Goal: Check status: Check status

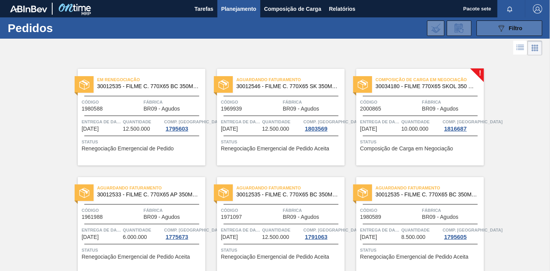
click at [477, 31] on button "089F7B8B-B2A5-4AFE-B5C0-19BA573D28AC Filtro" at bounding box center [510, 28] width 66 height 15
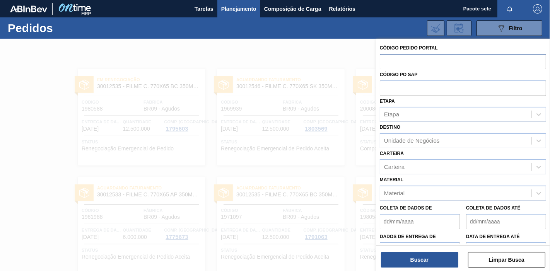
click at [393, 59] on input "text" at bounding box center [463, 61] width 166 height 15
type input "1971097"
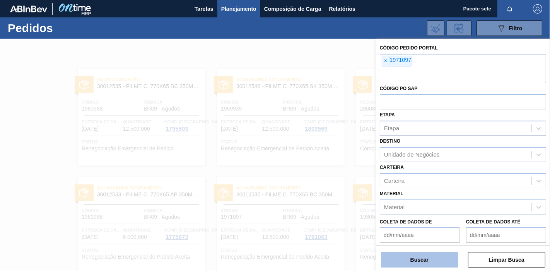
click at [416, 261] on font "Buscar" at bounding box center [420, 260] width 18 height 6
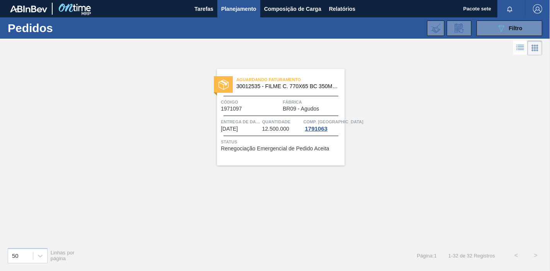
click at [254, 96] on div "Aguardando Faturamento 30012535 - FILME C. 770X65 BC 350ML C12 429 Código 19710…" at bounding box center [281, 117] width 128 height 97
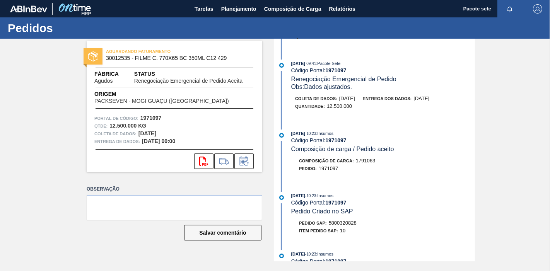
scroll to position [215, 0]
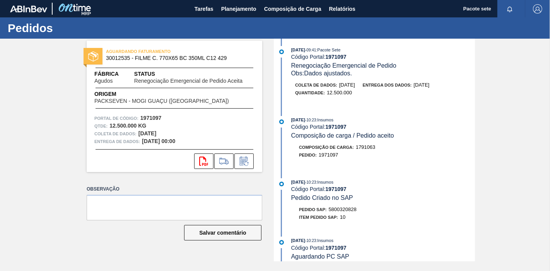
click at [347, 213] on font "5800320828" at bounding box center [343, 210] width 28 height 6
copy font "5800320828"
